Goal: Information Seeking & Learning: Check status

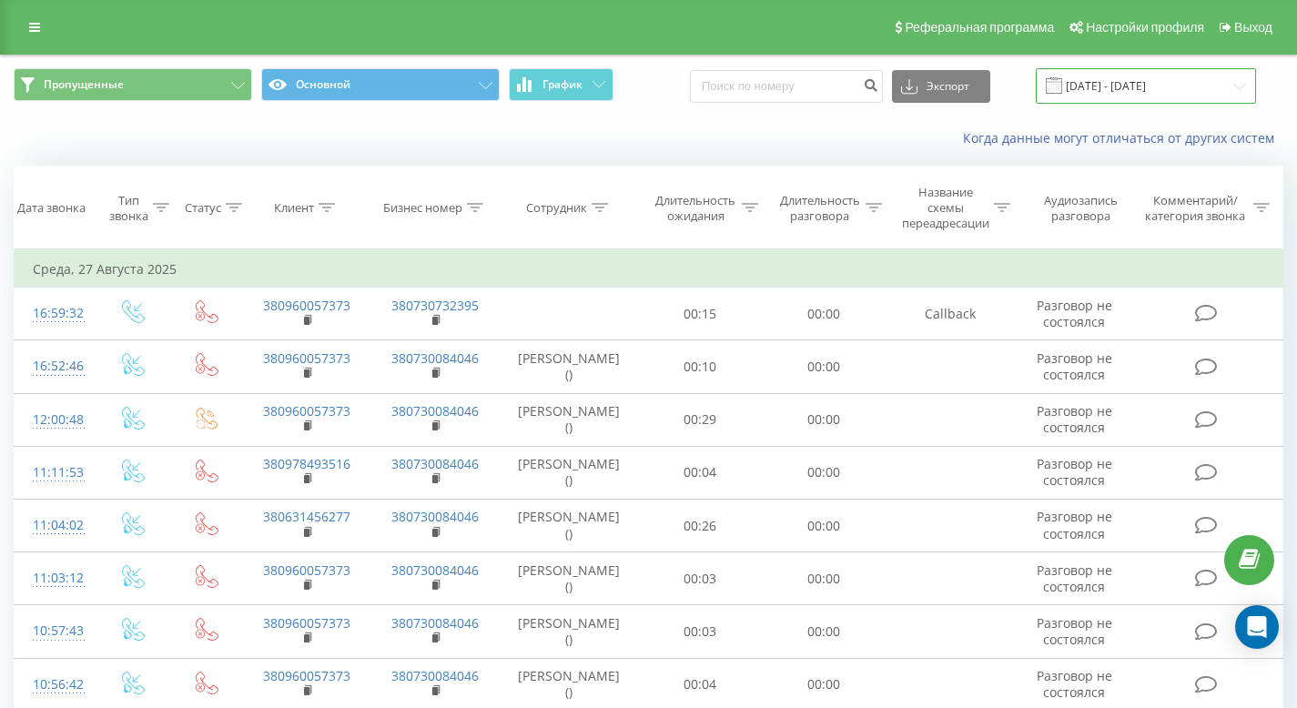
click at [1129, 88] on input "[DATE] - [DATE]" at bounding box center [1146, 85] width 220 height 35
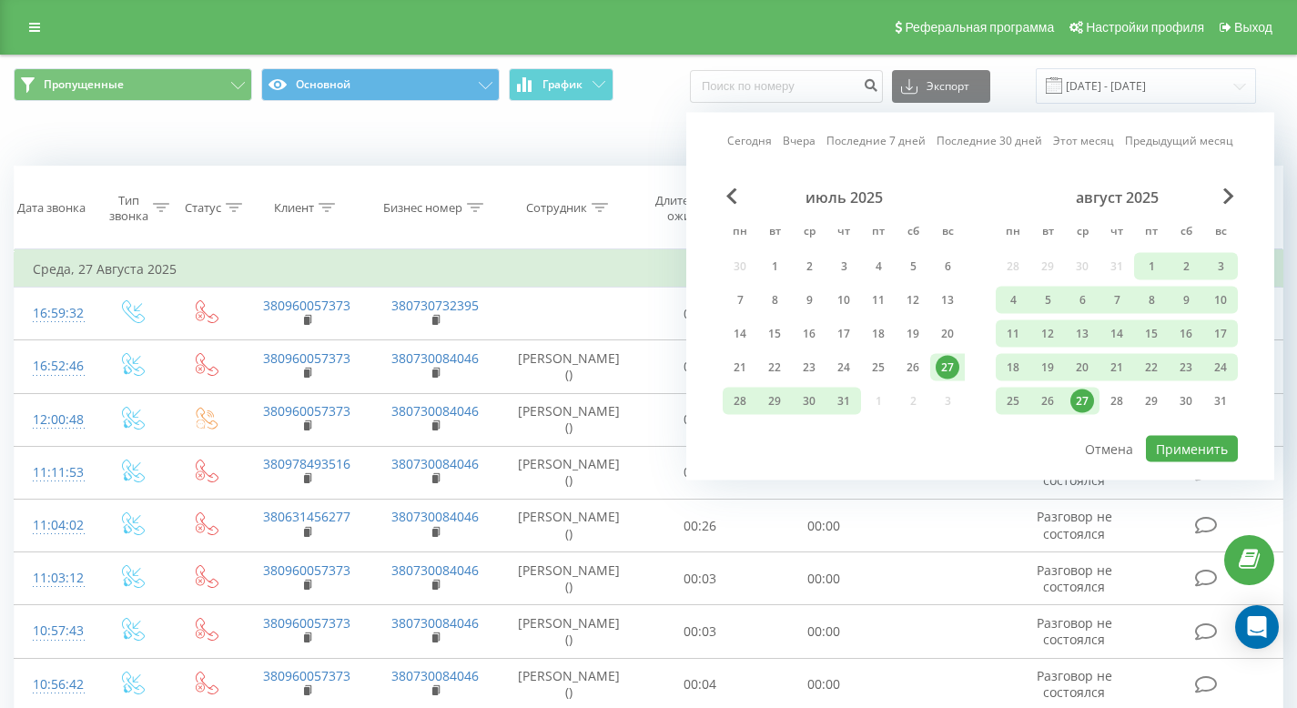
click at [798, 139] on link "Вчера" at bounding box center [799, 140] width 33 height 17
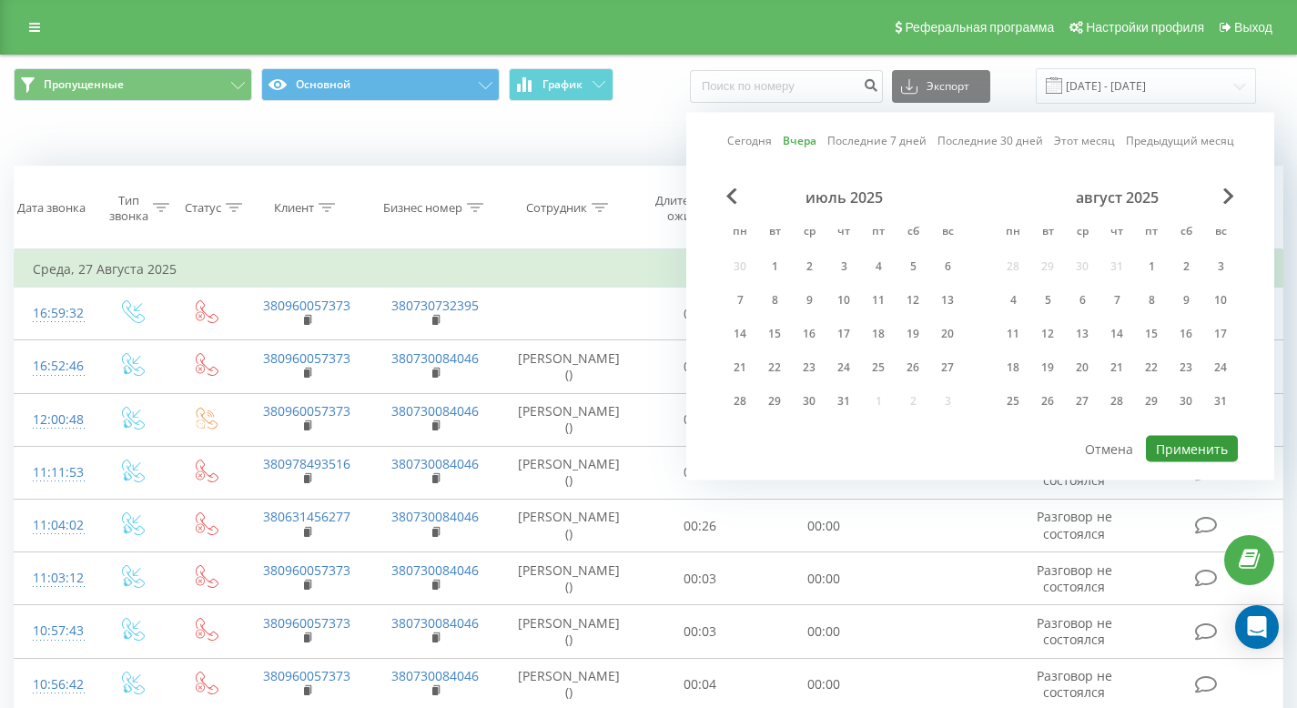
click at [1180, 436] on button "Применить" at bounding box center [1192, 449] width 92 height 26
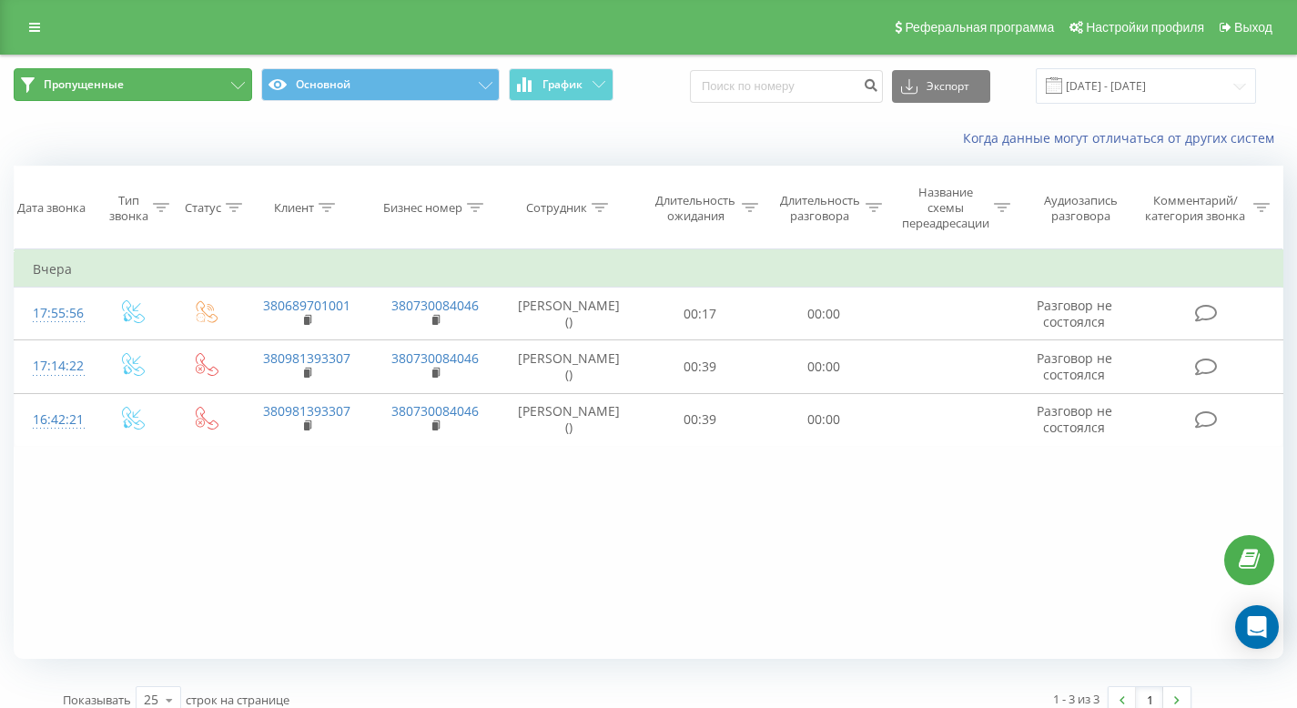
click at [240, 88] on icon at bounding box center [238, 85] width 14 height 7
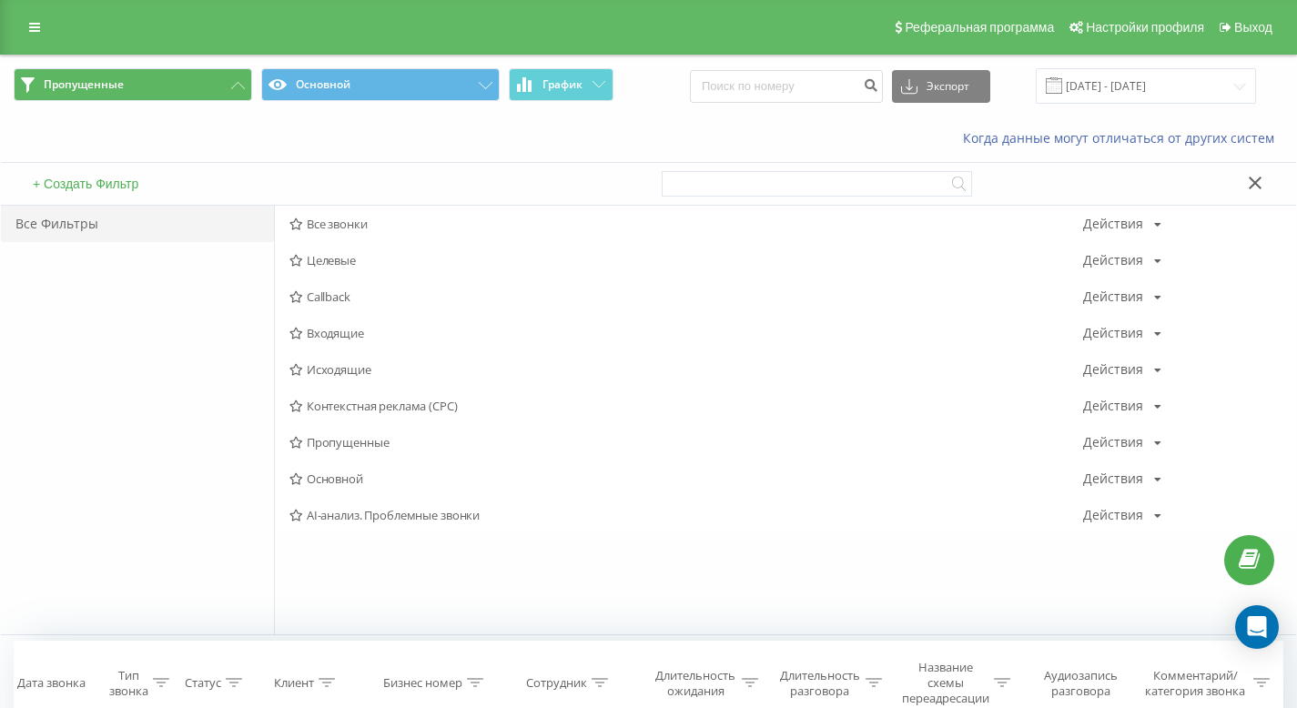
click at [135, 224] on div "Все Фильтры" at bounding box center [137, 224] width 273 height 36
click at [55, 226] on div "Все Фильтры" at bounding box center [137, 224] width 273 height 36
click at [308, 229] on span "Все звонки" at bounding box center [686, 223] width 794 height 13
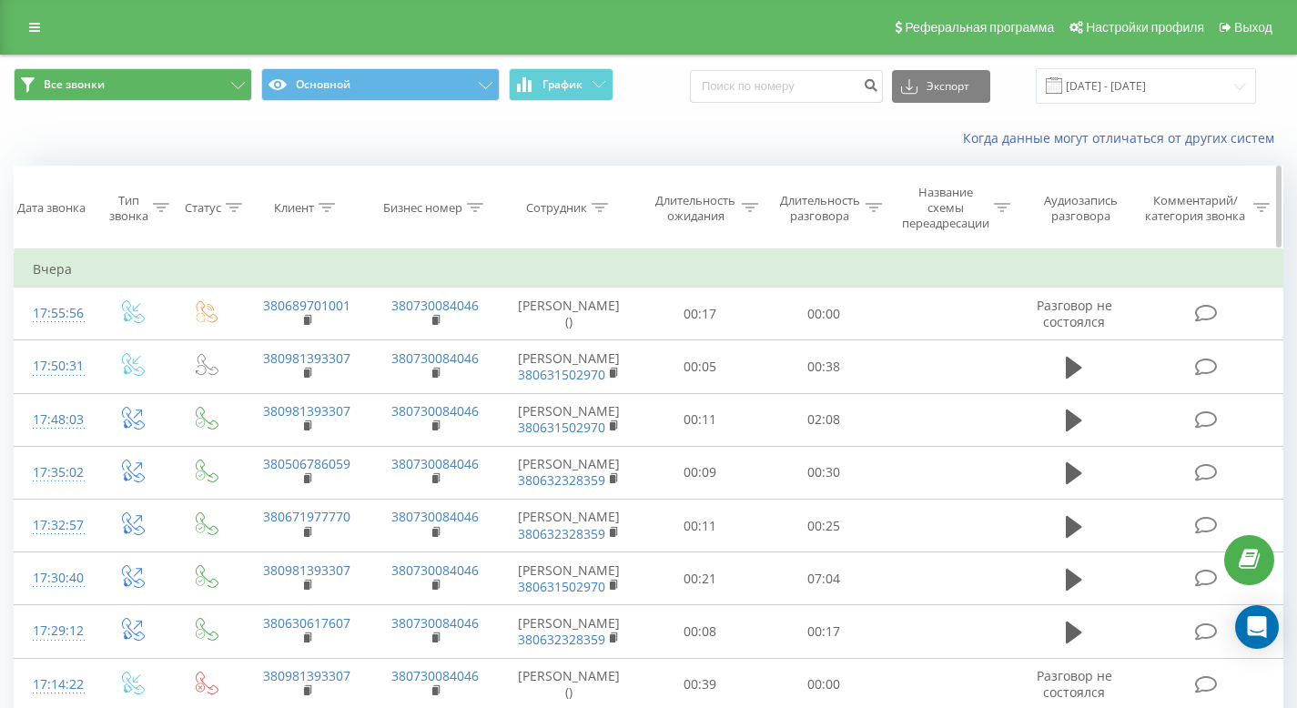
click at [165, 207] on icon at bounding box center [161, 207] width 16 height 9
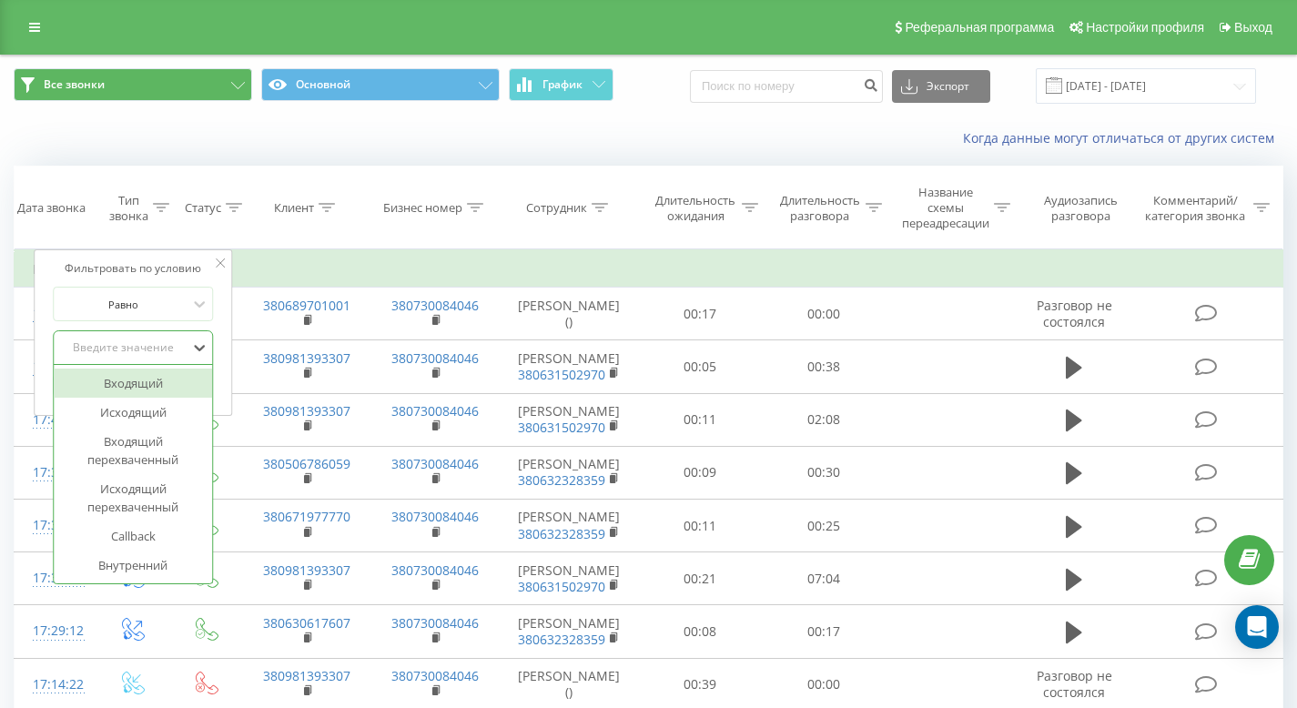
click at [173, 342] on div "Введите значение" at bounding box center [122, 347] width 129 height 15
click at [153, 382] on div "Входящий" at bounding box center [133, 383] width 158 height 29
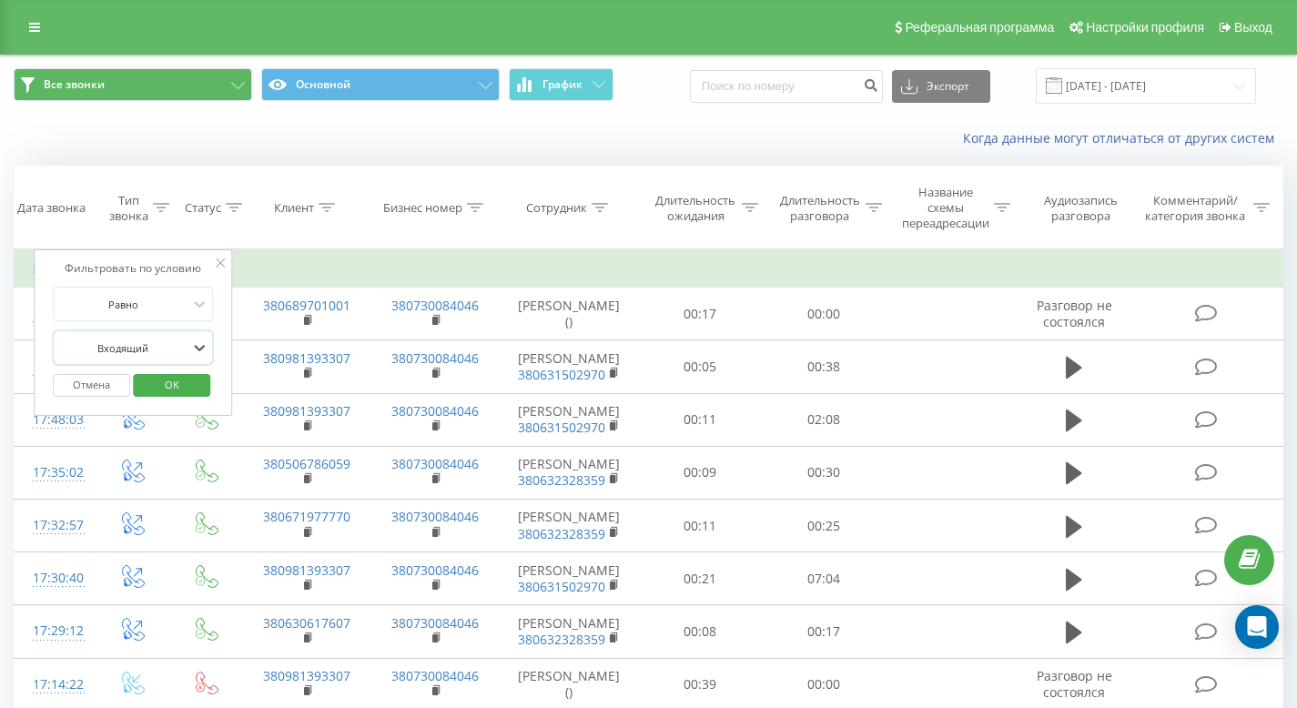
click at [164, 393] on span "OK" at bounding box center [172, 384] width 51 height 28
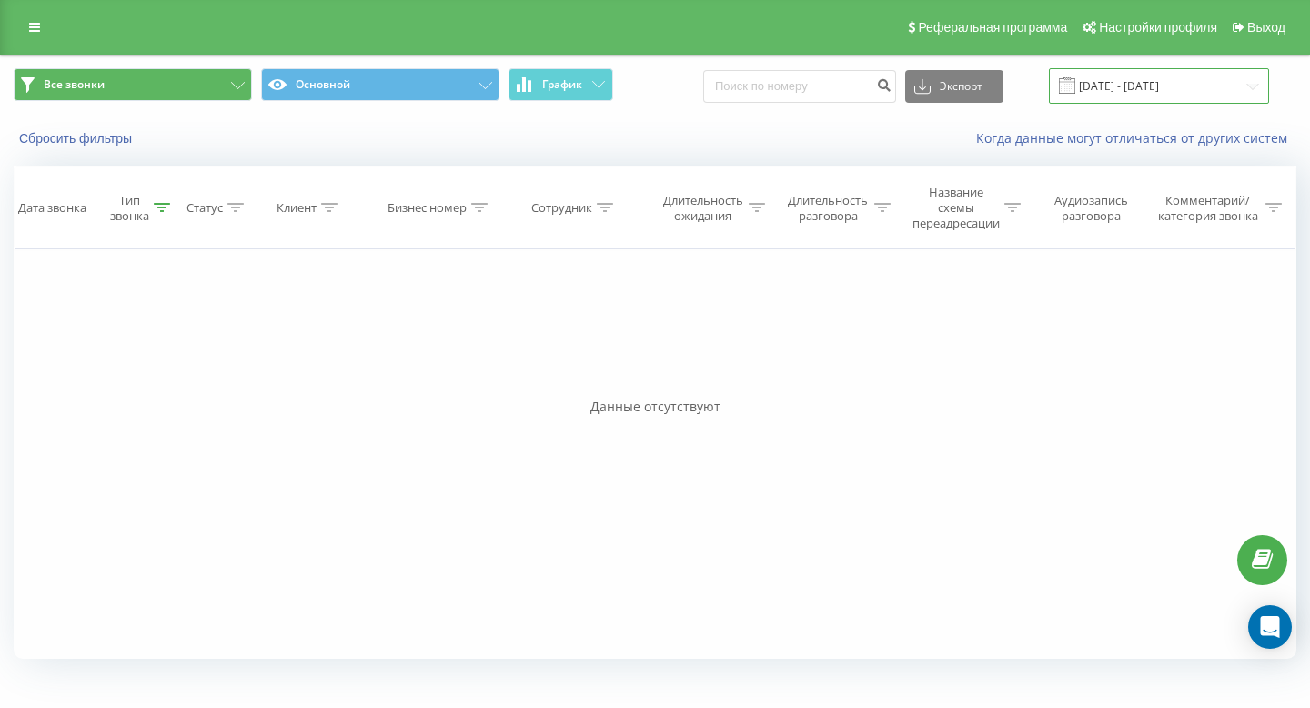
click at [1106, 77] on input "[DATE] - [DATE]" at bounding box center [1159, 85] width 220 height 35
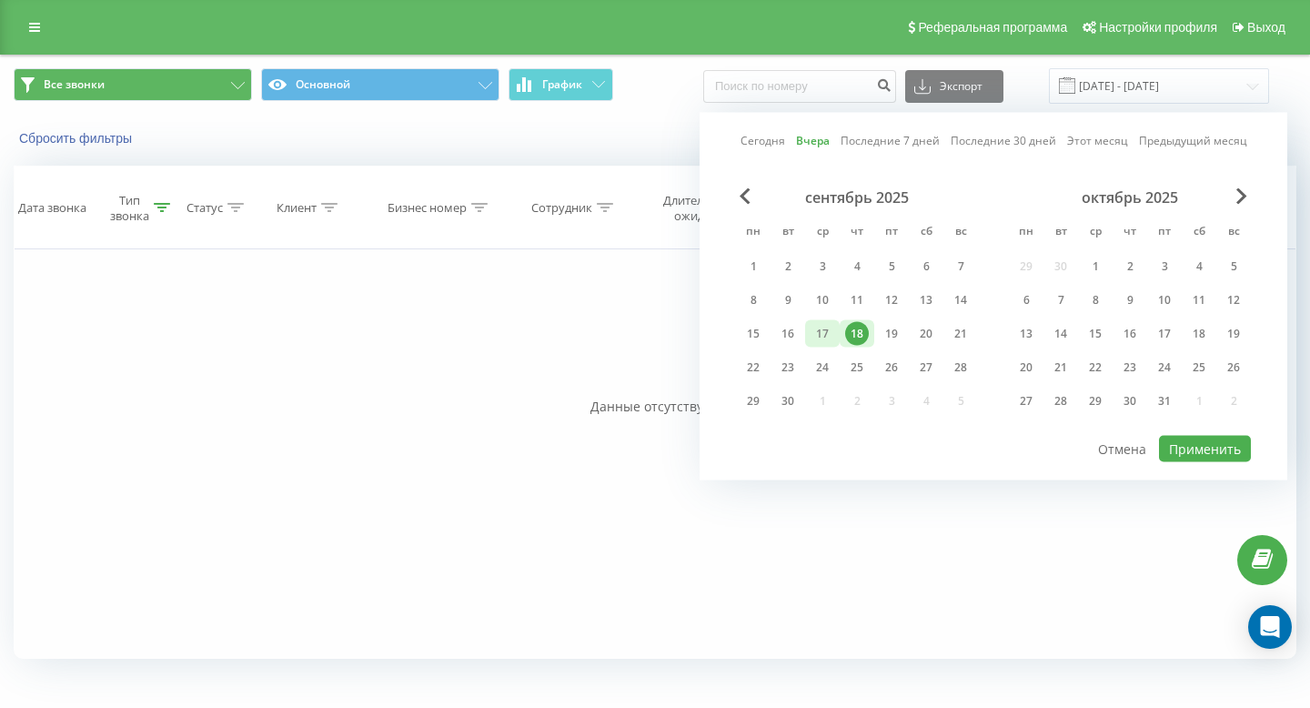
click at [831, 333] on div "17" at bounding box center [823, 334] width 24 height 24
click at [1243, 439] on button "Применить" at bounding box center [1205, 449] width 92 height 26
type input "[DATE] - [DATE]"
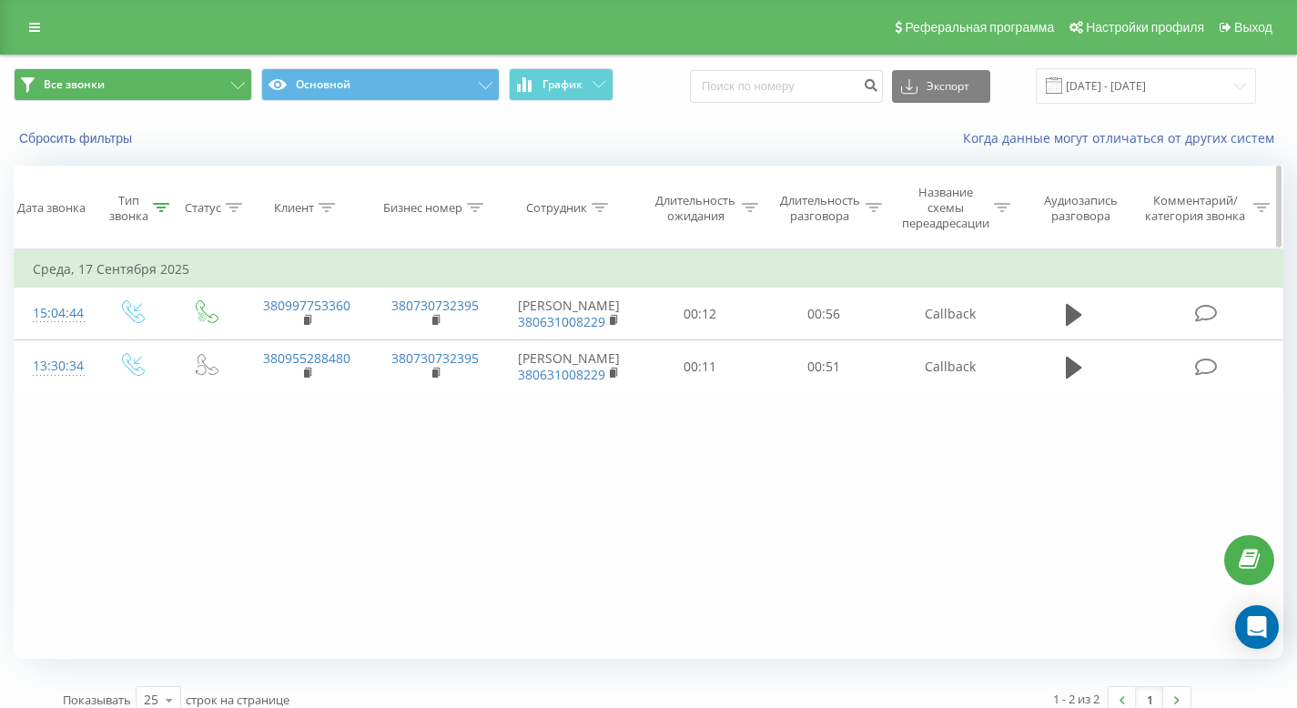
click at [162, 210] on icon at bounding box center [161, 207] width 16 height 9
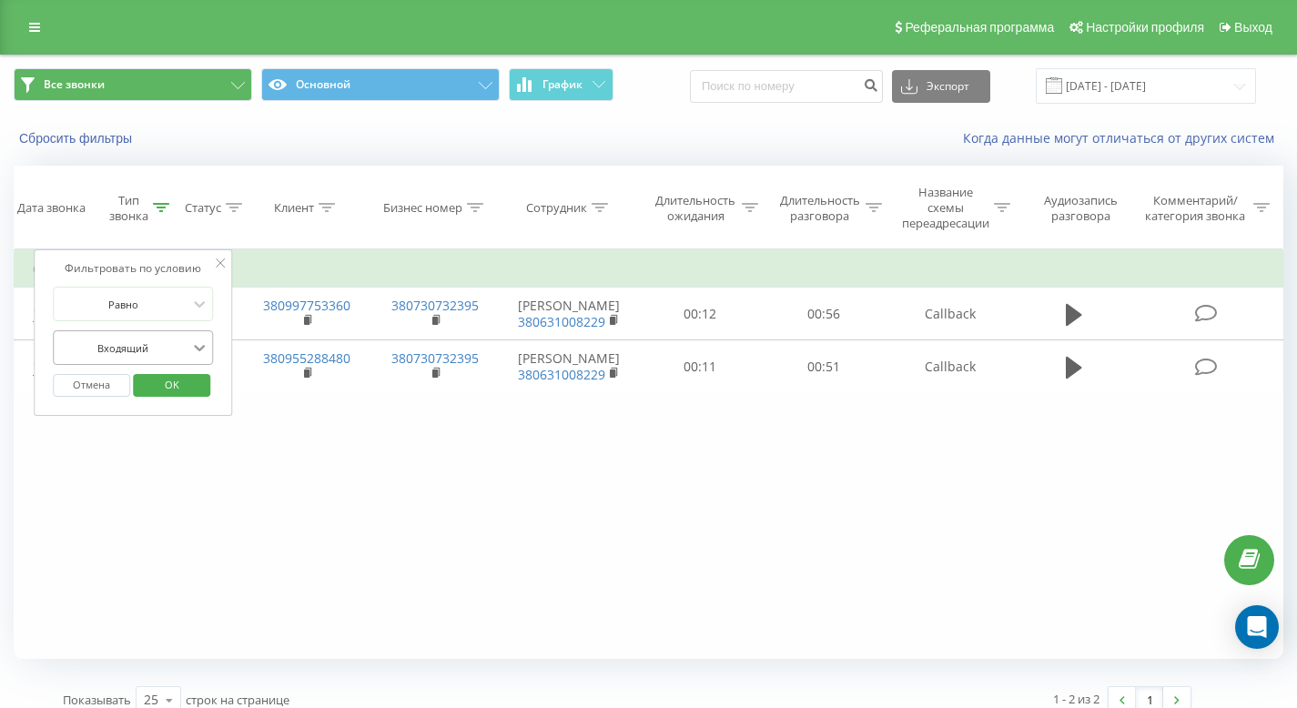
click at [203, 339] on icon at bounding box center [199, 348] width 18 height 18
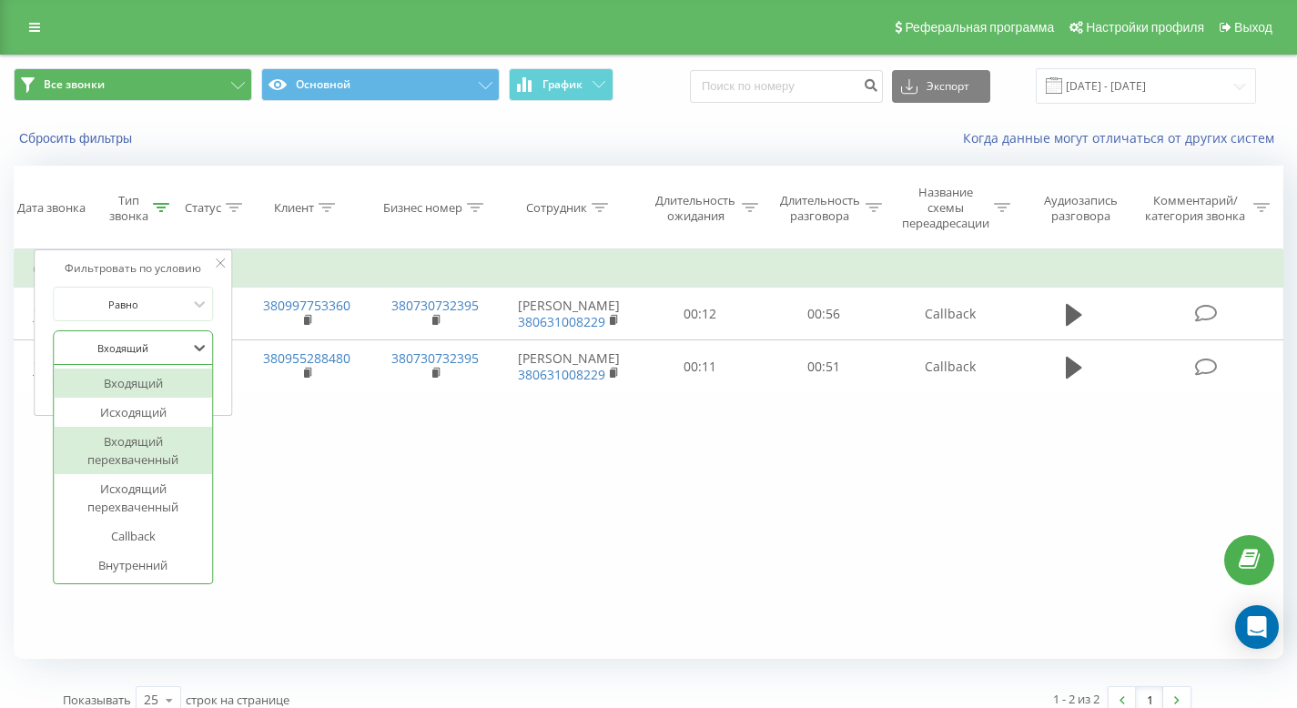
click at [336, 512] on div "Фильтровать по условию Равно Входящий перехваченный, 3 of 6. 6 results availabl…" at bounding box center [648, 454] width 1269 height 410
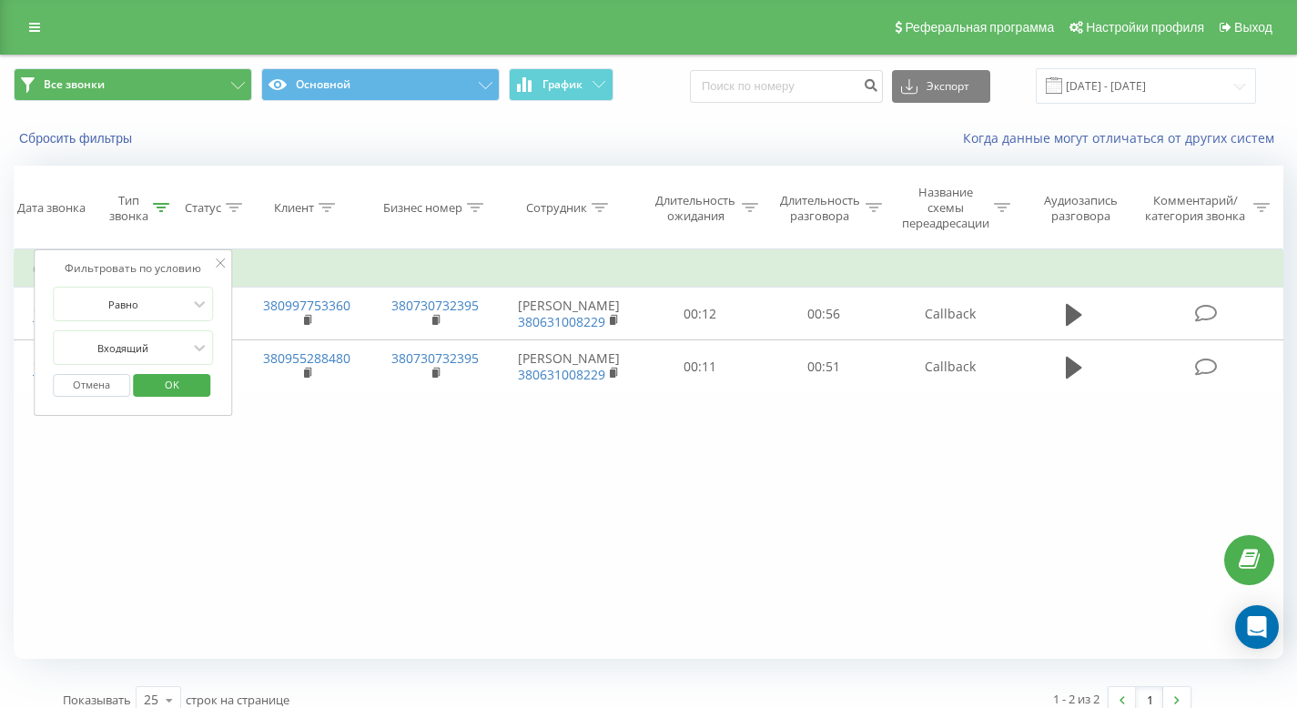
click at [13, 48] on div "Реферальная программа Настройки профиля Выход" at bounding box center [648, 27] width 1297 height 55
click at [32, 26] on icon at bounding box center [34, 27] width 11 height 13
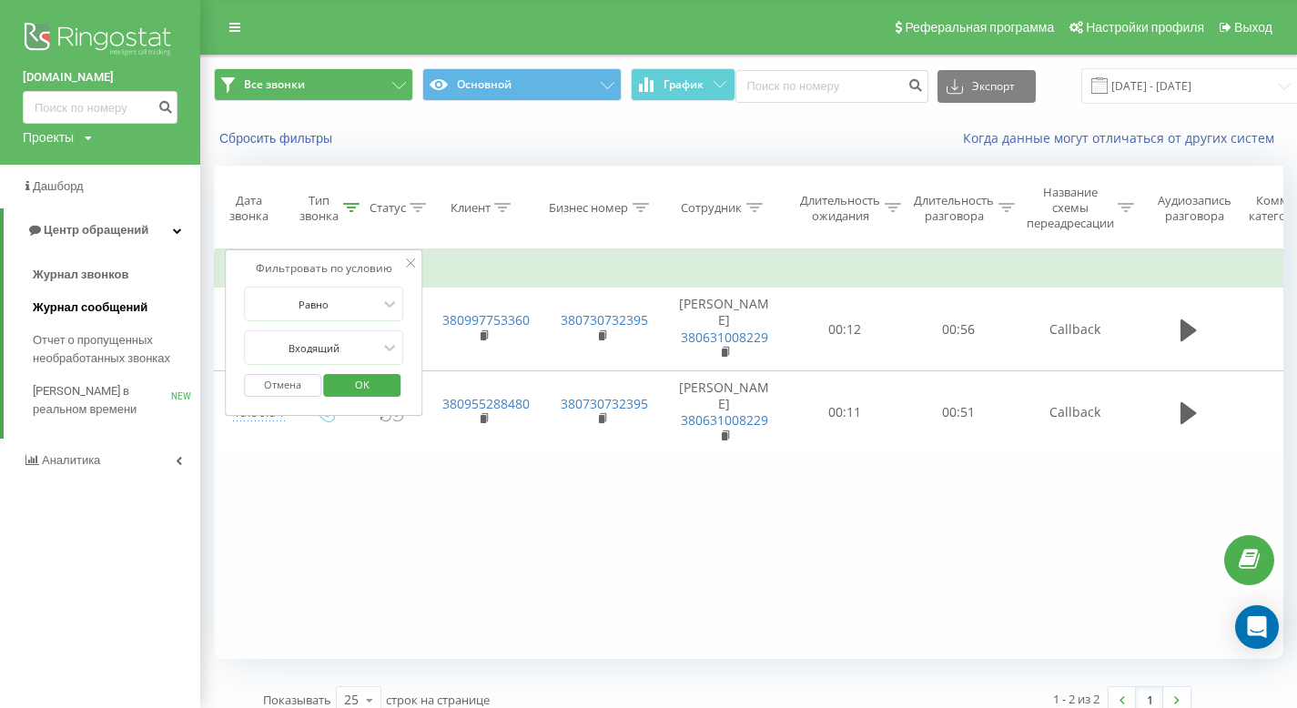
click at [120, 315] on span "Журнал сообщений" at bounding box center [90, 307] width 115 height 18
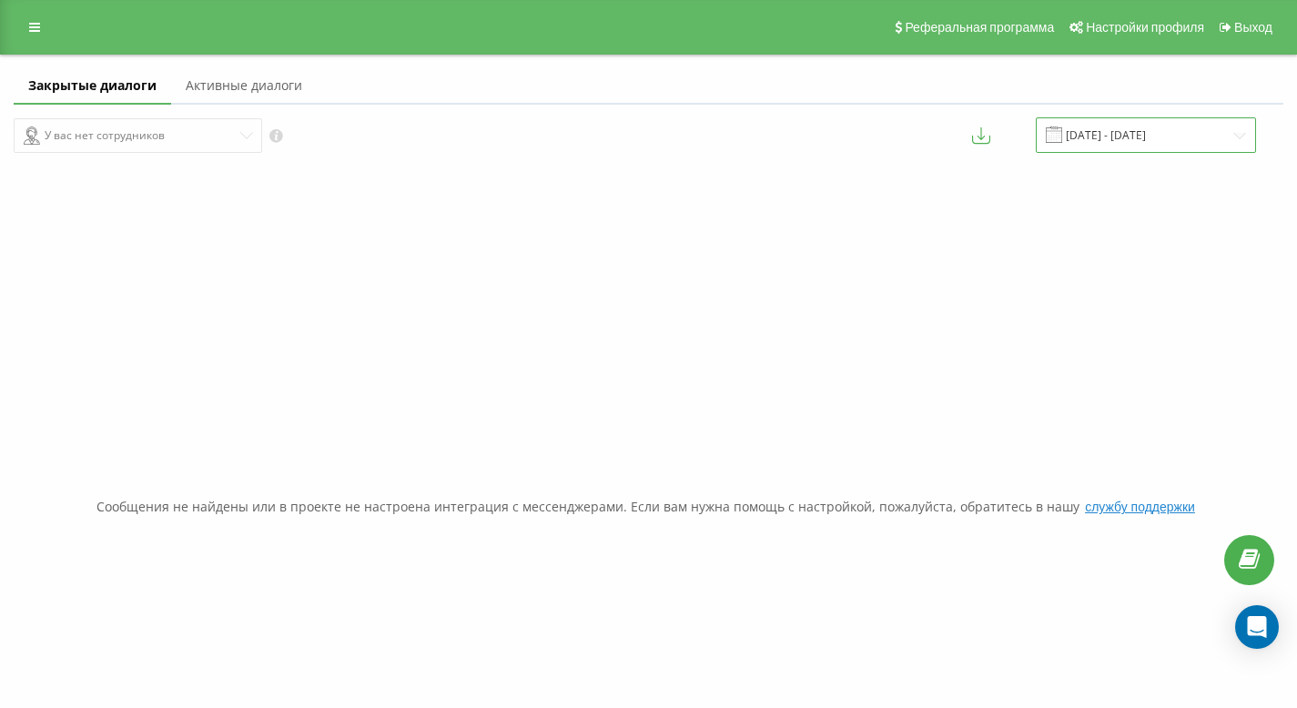
click at [1128, 142] on input "[DATE] - [DATE]" at bounding box center [1146, 134] width 220 height 35
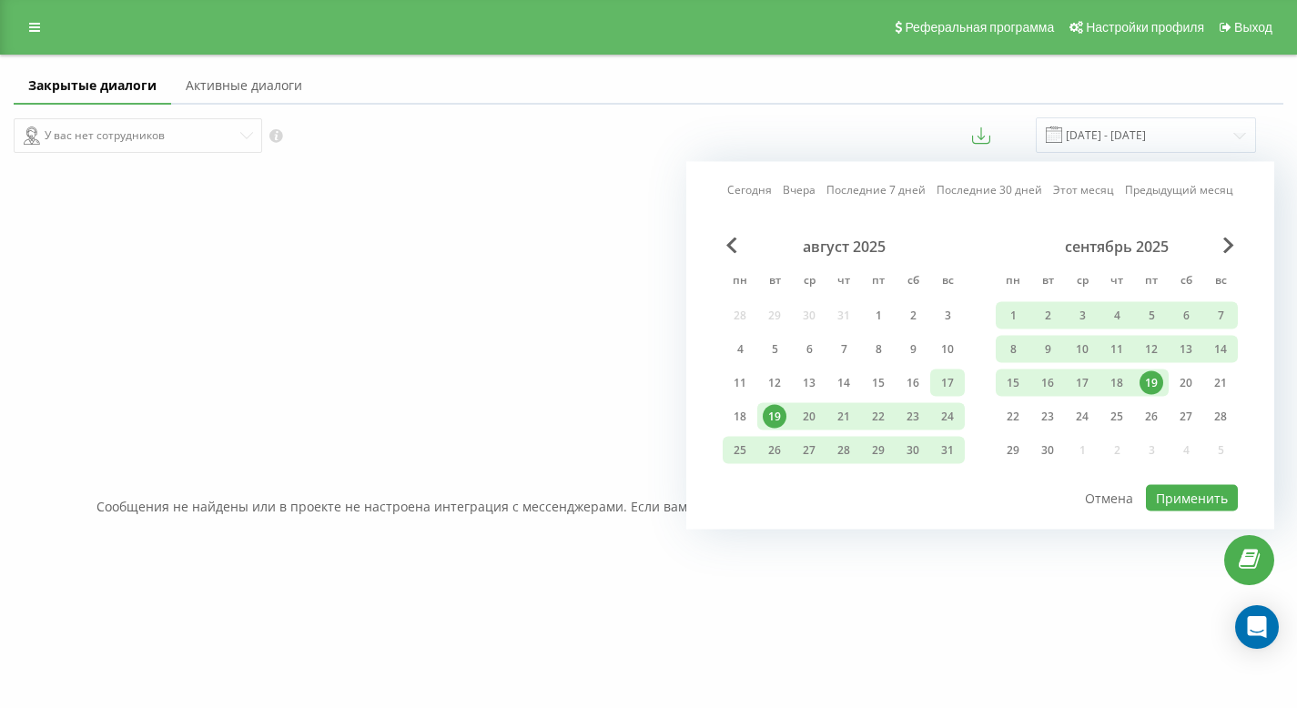
click at [952, 377] on div "17" at bounding box center [947, 383] width 24 height 24
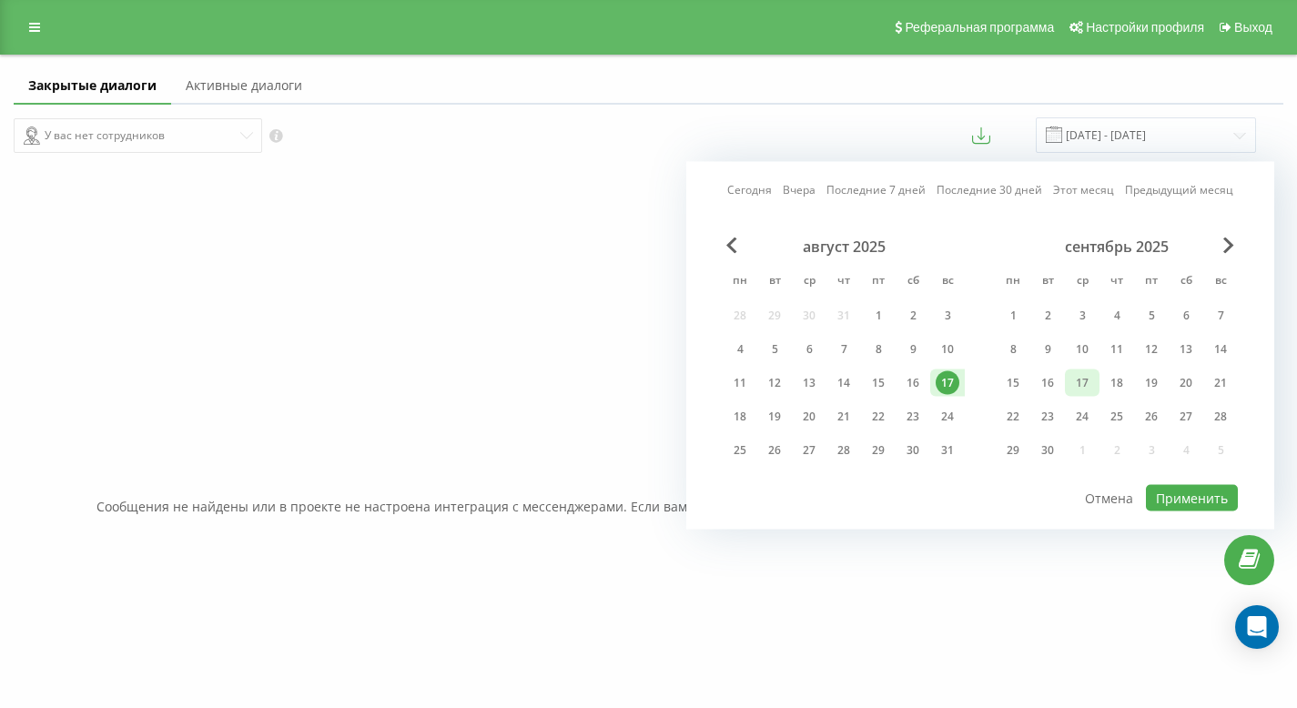
click at [1098, 386] on div "17" at bounding box center [1082, 382] width 35 height 27
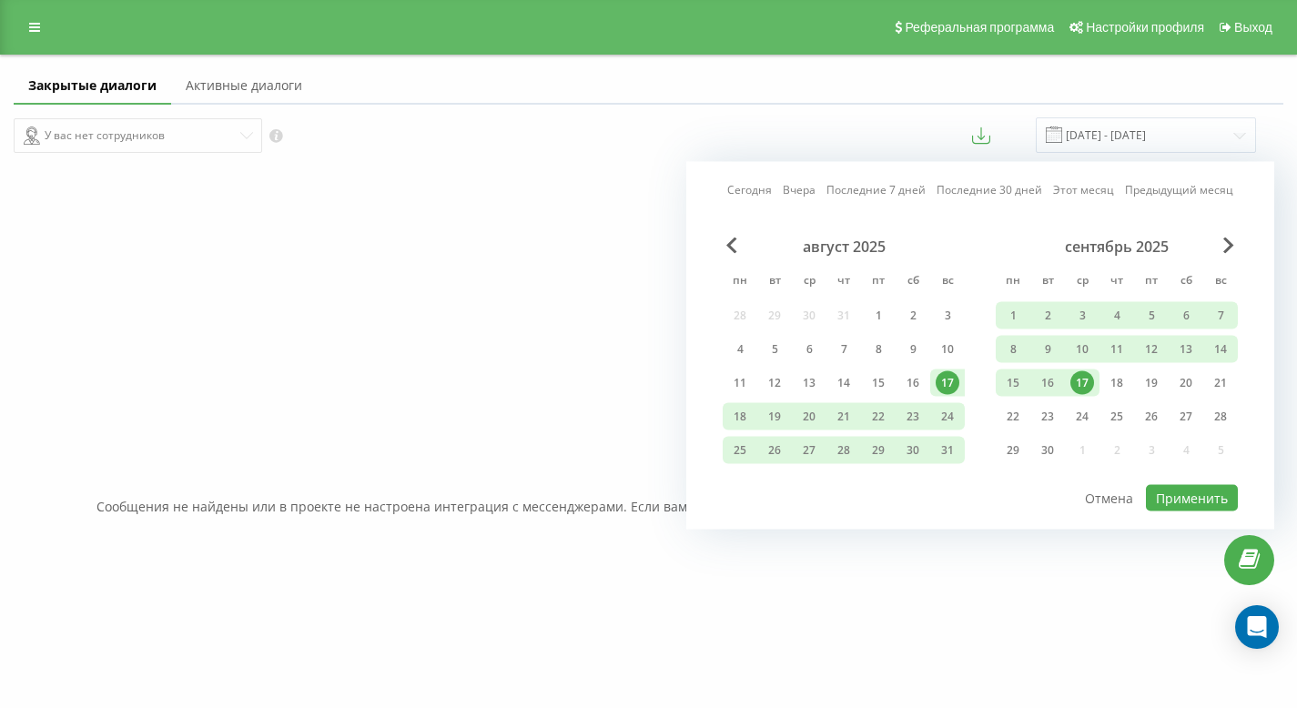
click at [1087, 384] on div "17" at bounding box center [1082, 383] width 24 height 24
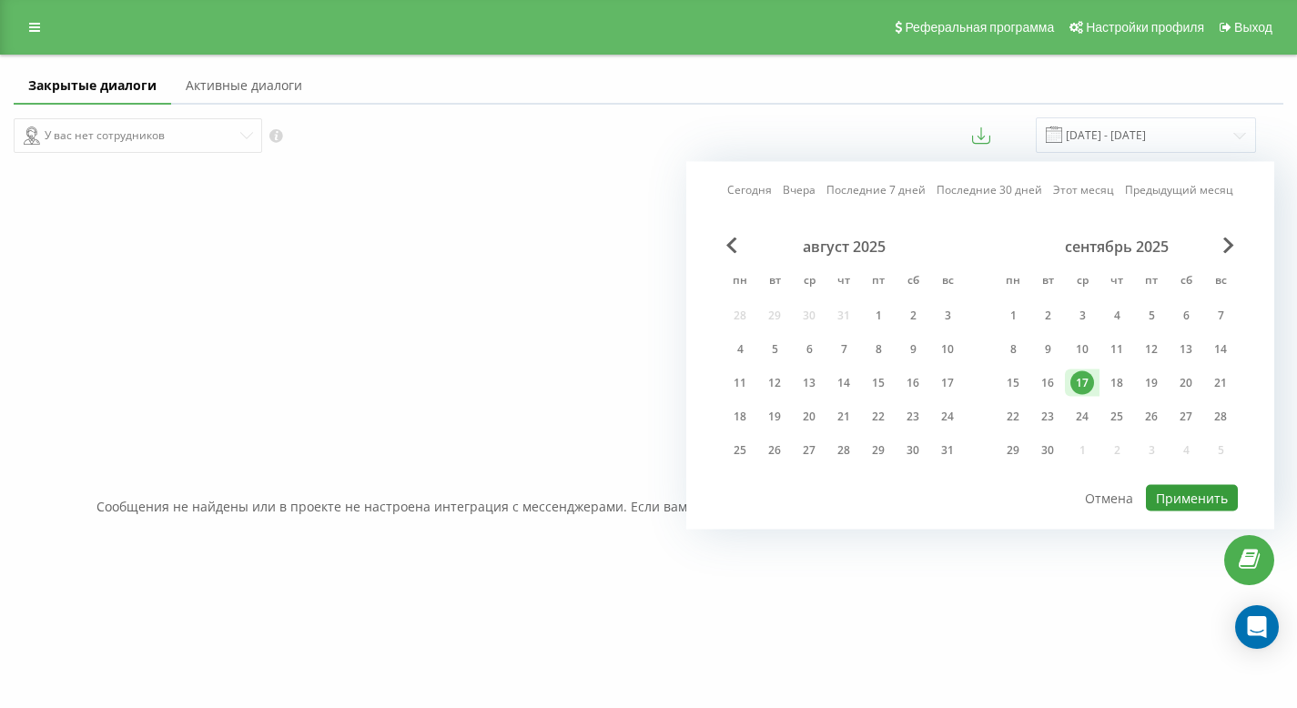
click at [1201, 500] on button "Применить" at bounding box center [1192, 498] width 92 height 26
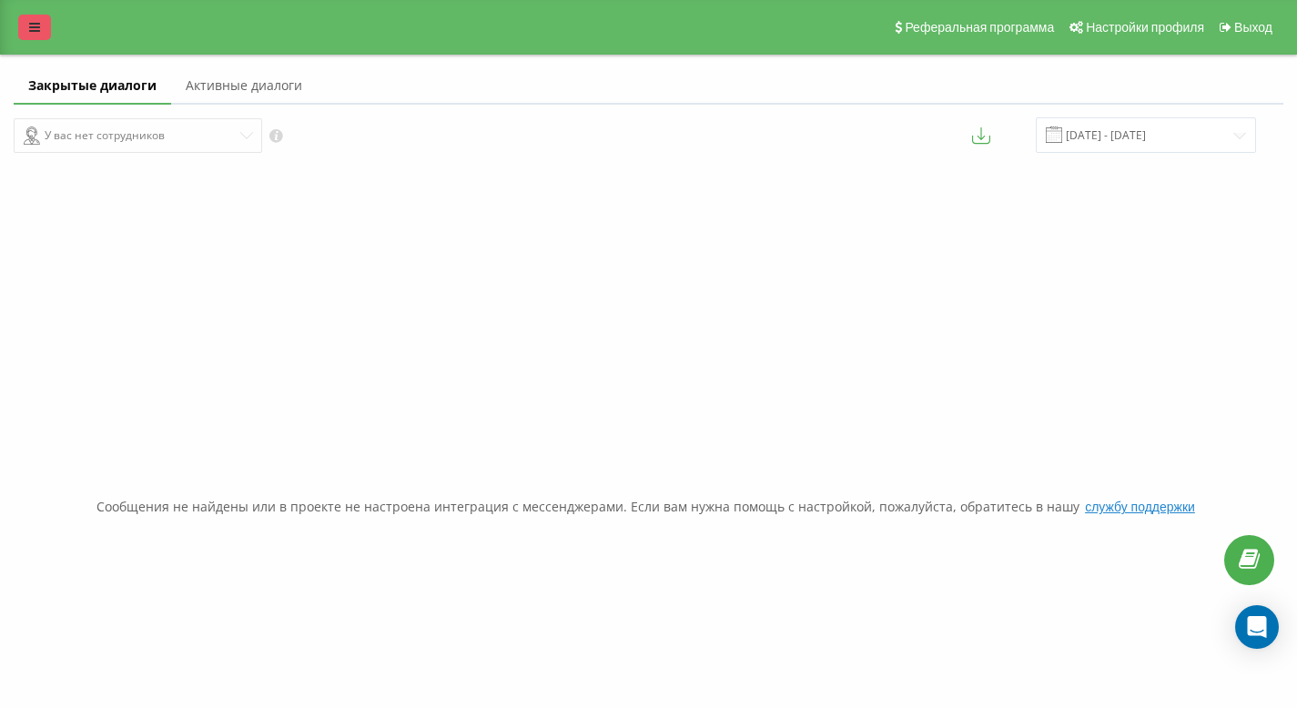
click at [36, 16] on link at bounding box center [34, 27] width 33 height 25
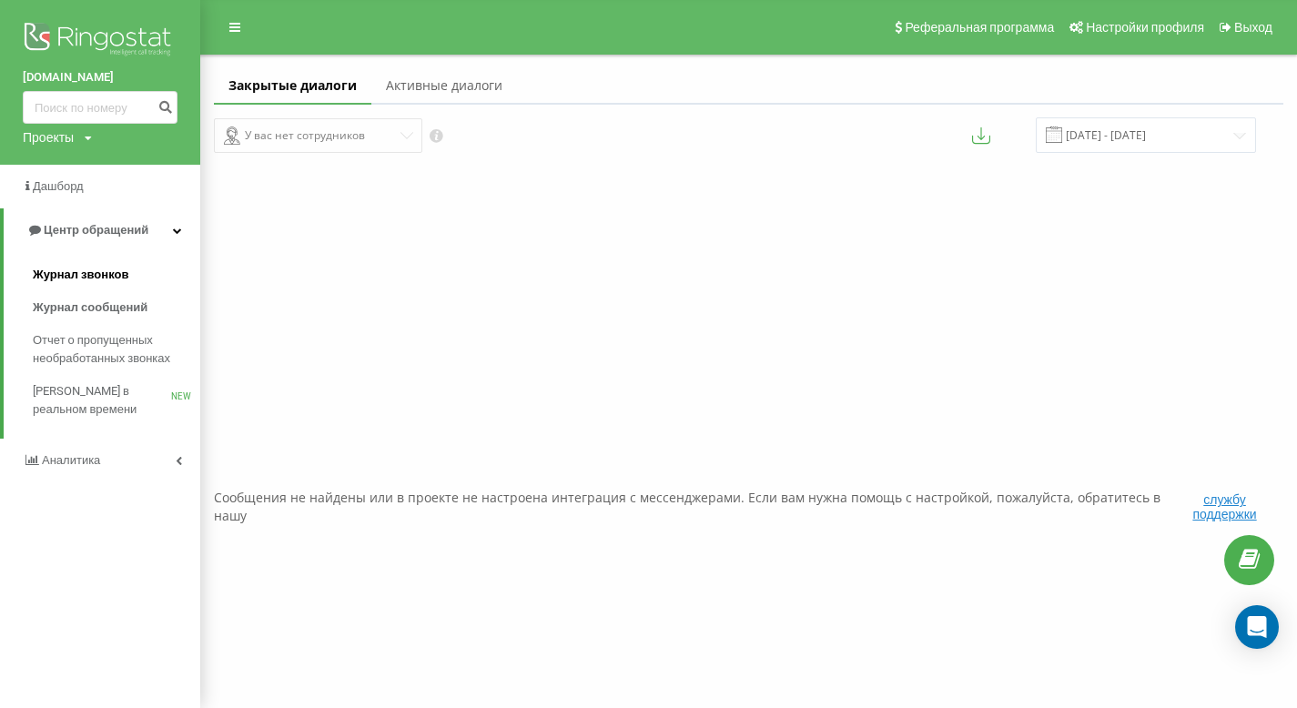
click at [97, 268] on span "Журнал звонков" at bounding box center [81, 275] width 96 height 18
click at [151, 275] on link "Журнал звонков" at bounding box center [116, 274] width 167 height 33
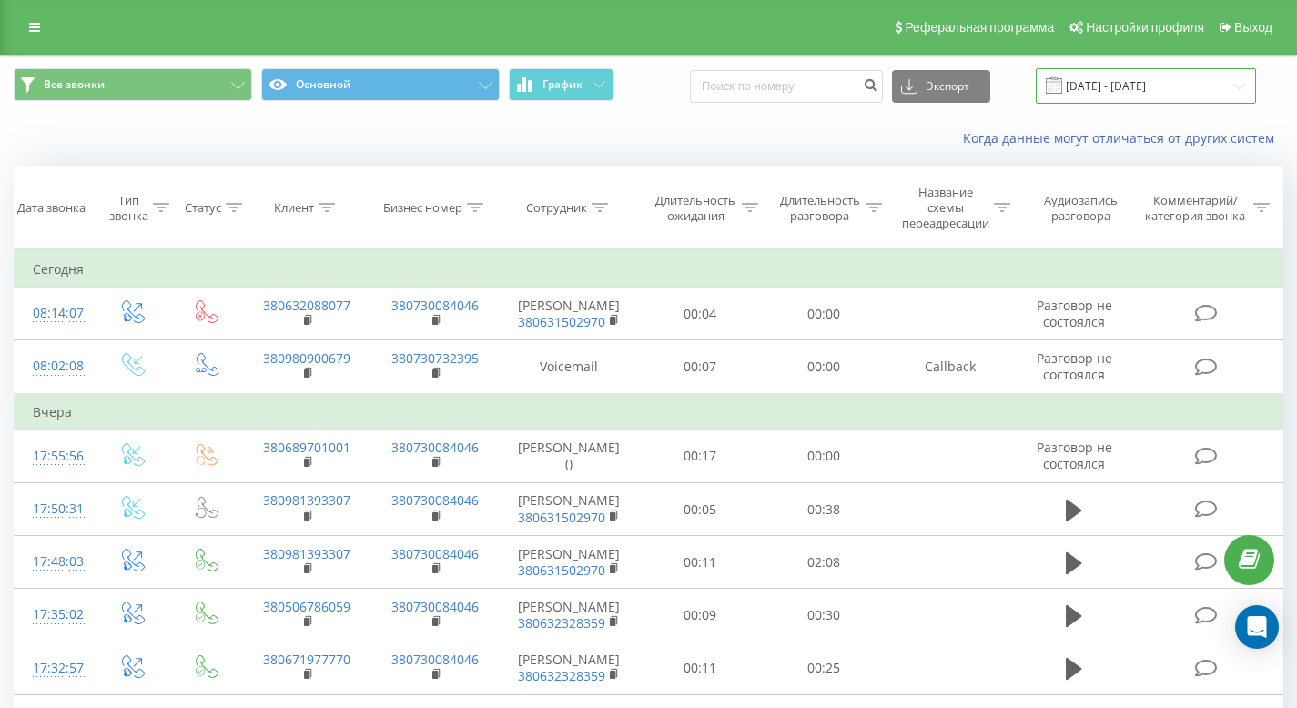
click at [1122, 92] on input "[DATE] - [DATE]" at bounding box center [1146, 85] width 220 height 35
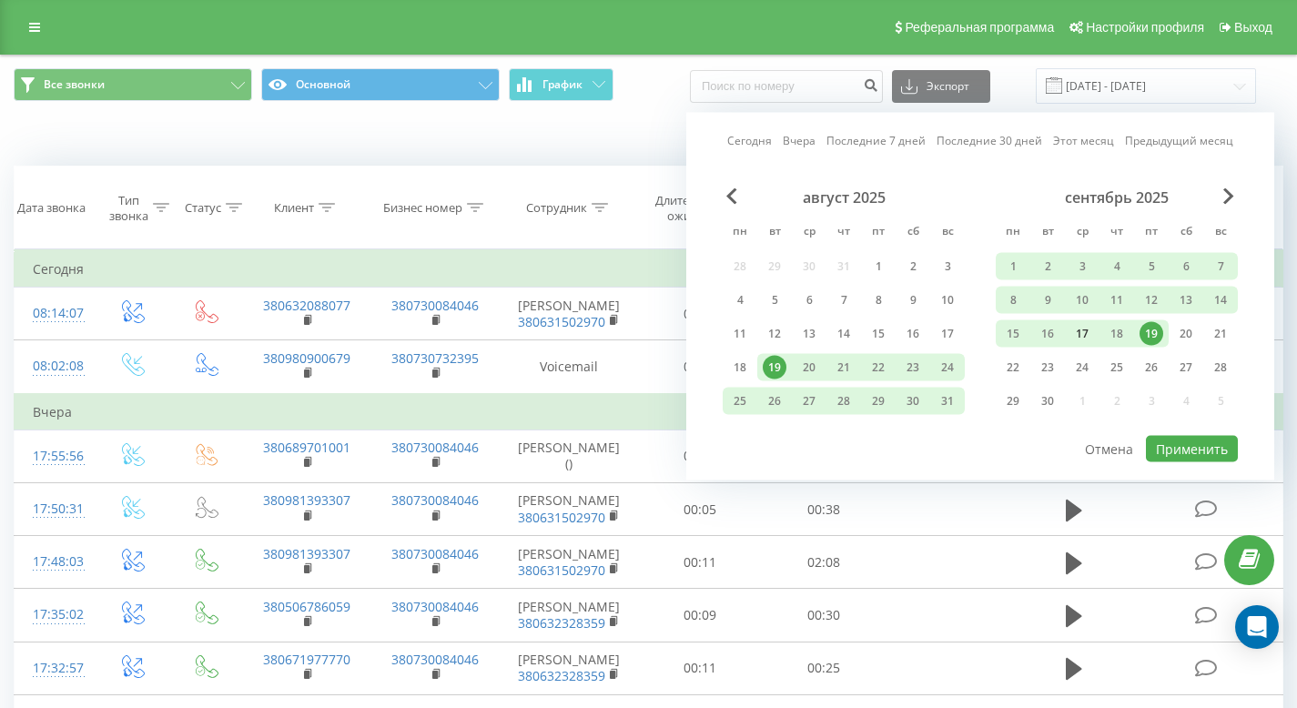
click at [1087, 324] on div "17" at bounding box center [1082, 334] width 24 height 24
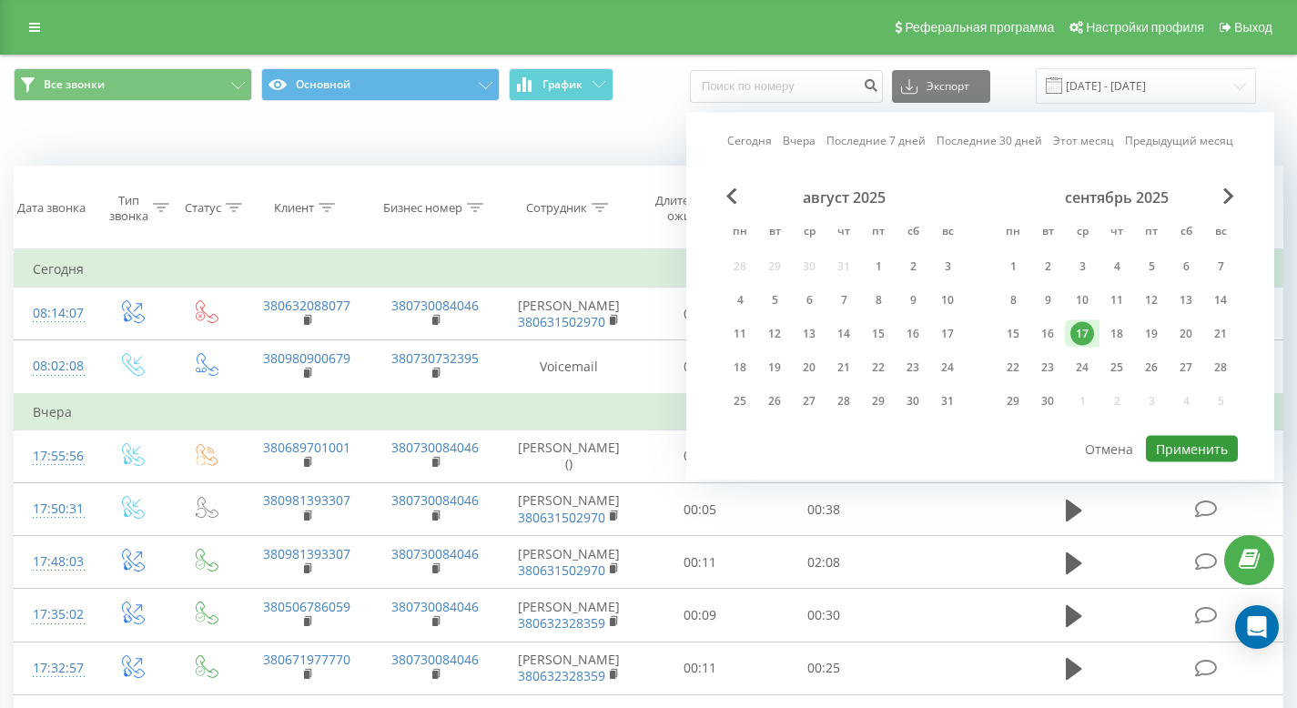
click at [1183, 447] on button "Применить" at bounding box center [1192, 449] width 92 height 26
type input "[DATE] - [DATE]"
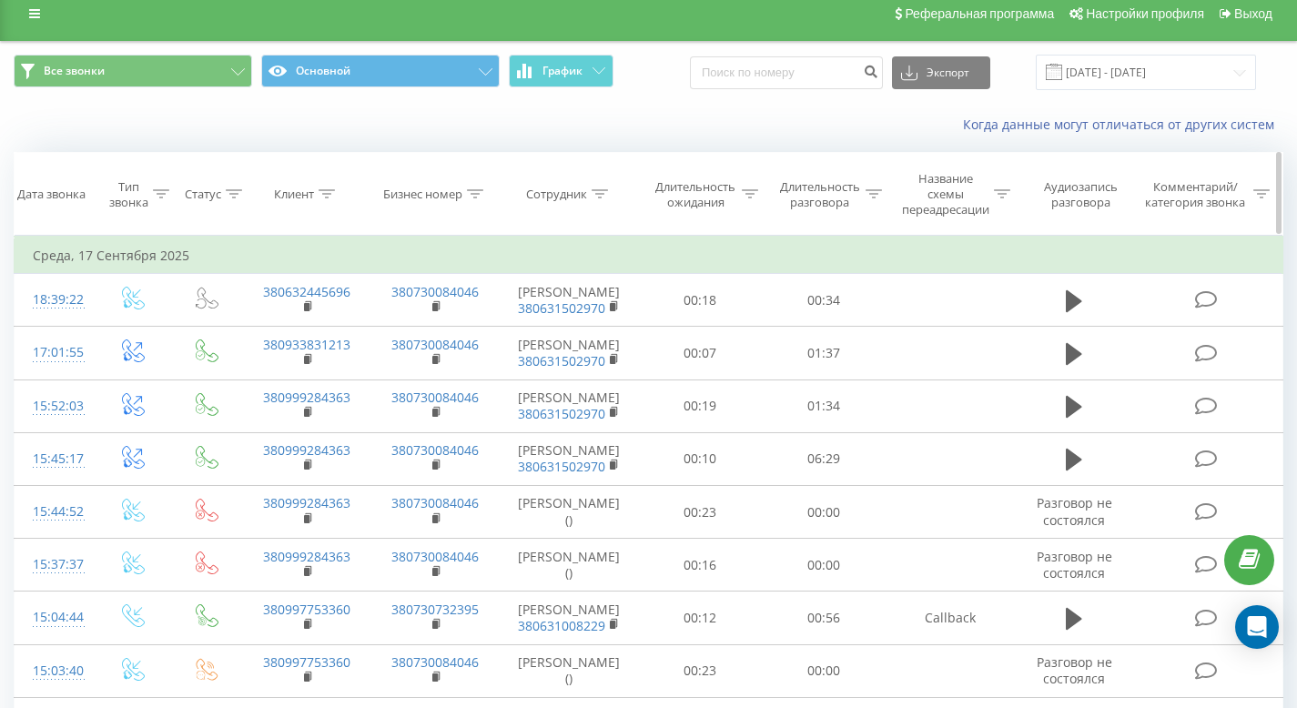
scroll to position [6, 0]
